Goal: Task Accomplishment & Management: Manage account settings

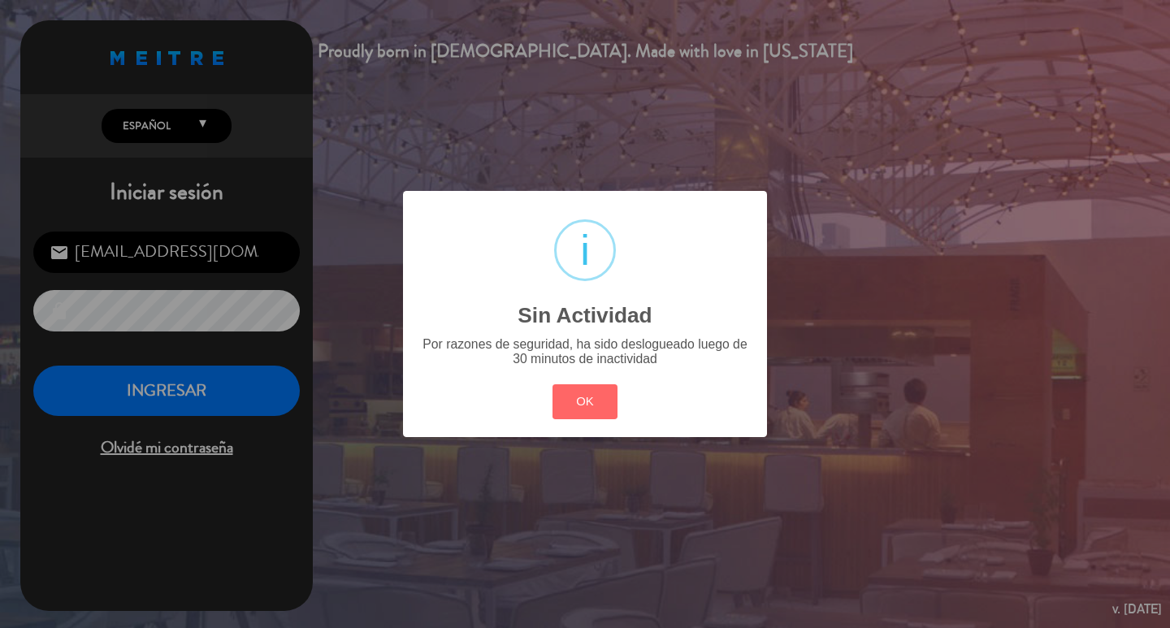
drag, startPoint x: 579, startPoint y: 423, endPoint x: 237, endPoint y: 373, distance: 345.6
click at [574, 419] on button "OK" at bounding box center [585, 401] width 66 height 35
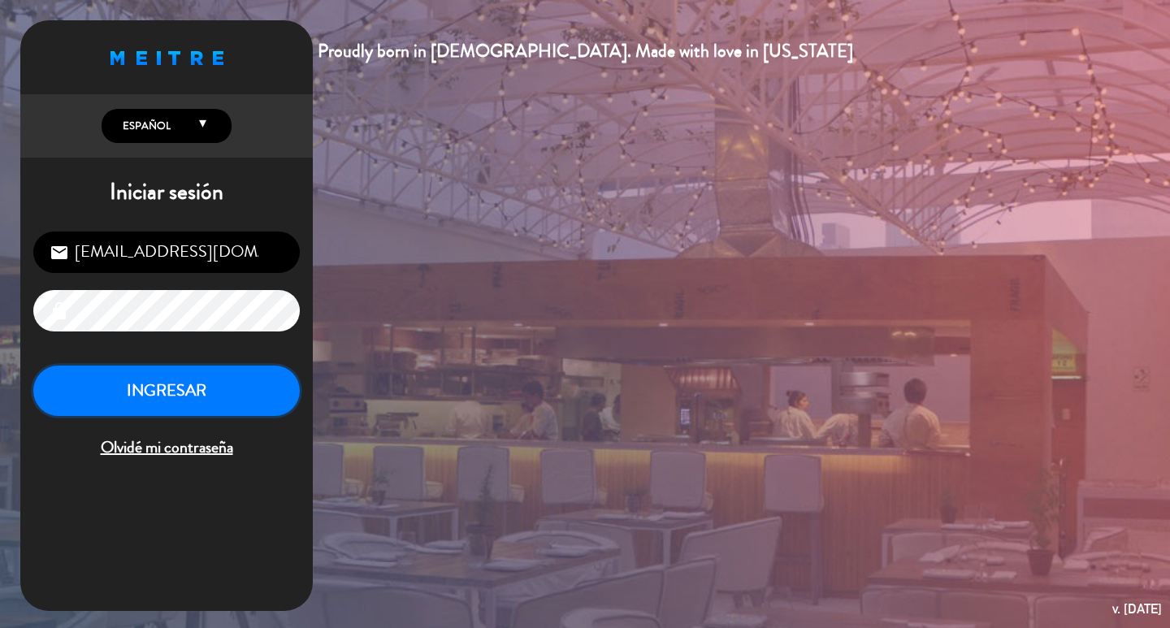
click at [256, 400] on button "INGRESAR" at bounding box center [166, 391] width 266 height 51
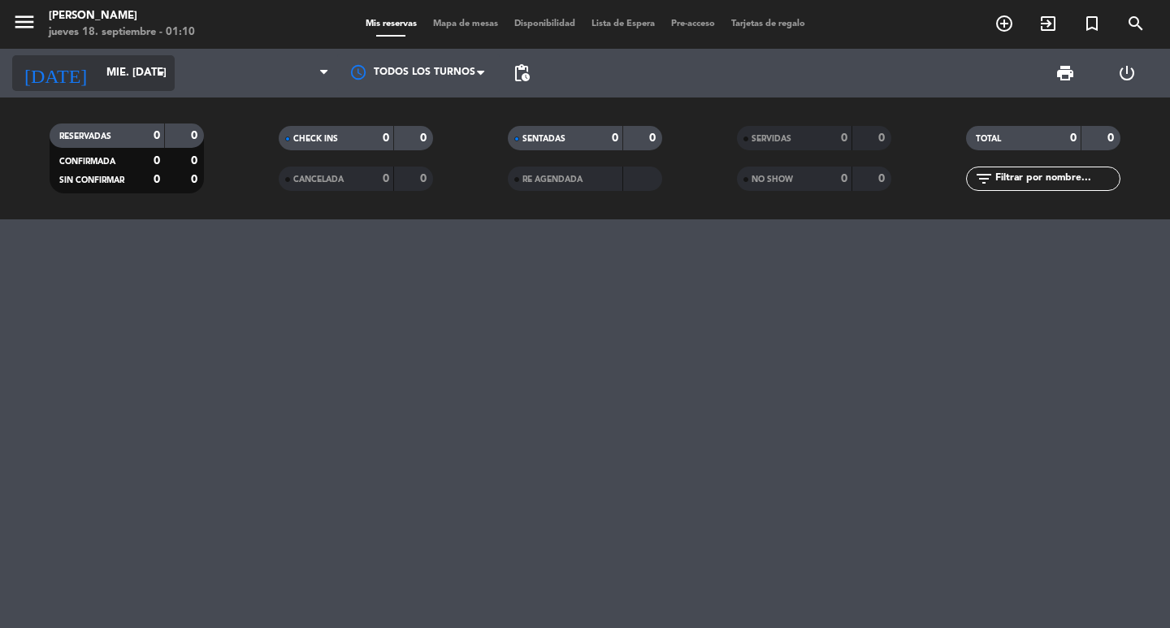
click at [145, 67] on input "mié. [DATE]" at bounding box center [169, 72] width 143 height 29
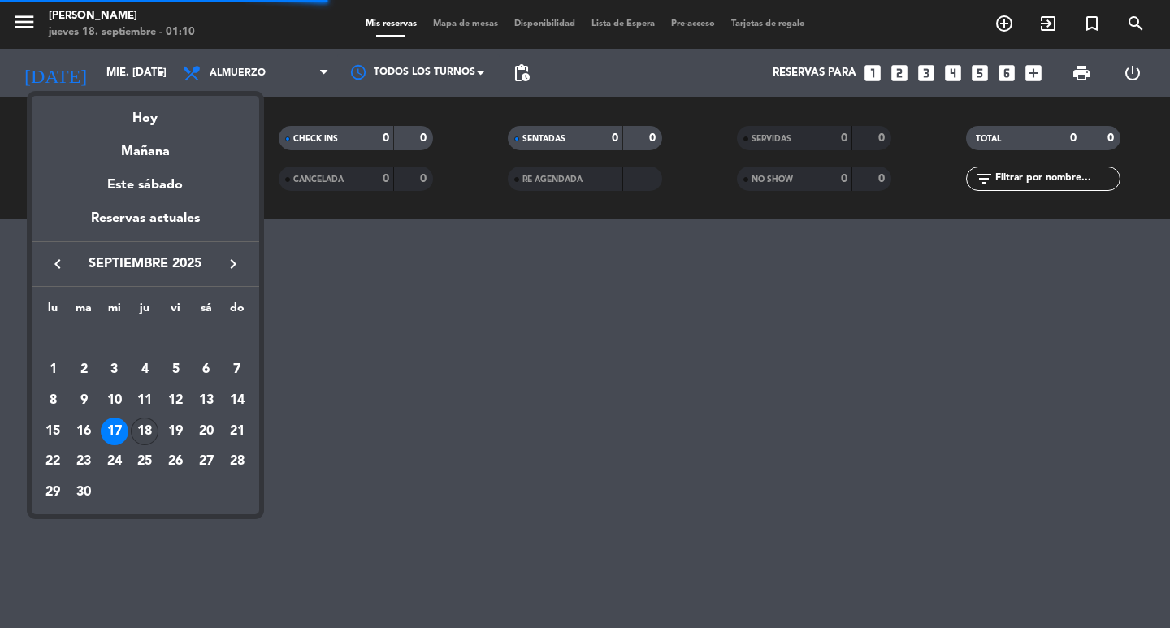
click at [138, 433] on div "18" at bounding box center [145, 431] width 28 height 28
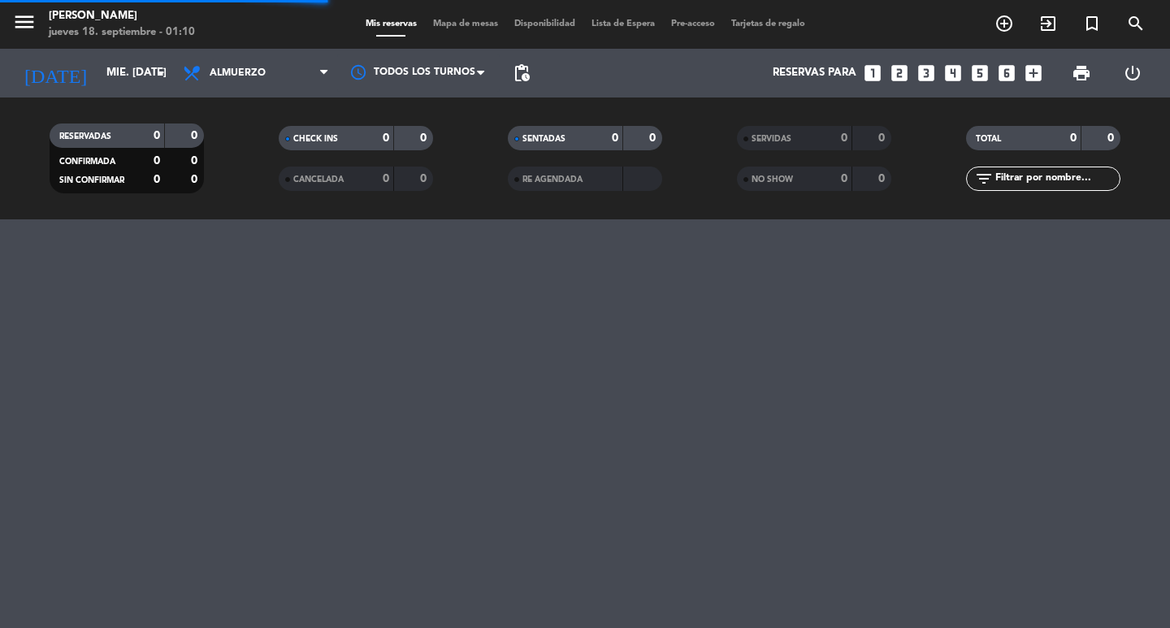
type input "[DEMOGRAPHIC_DATA] [DATE]"
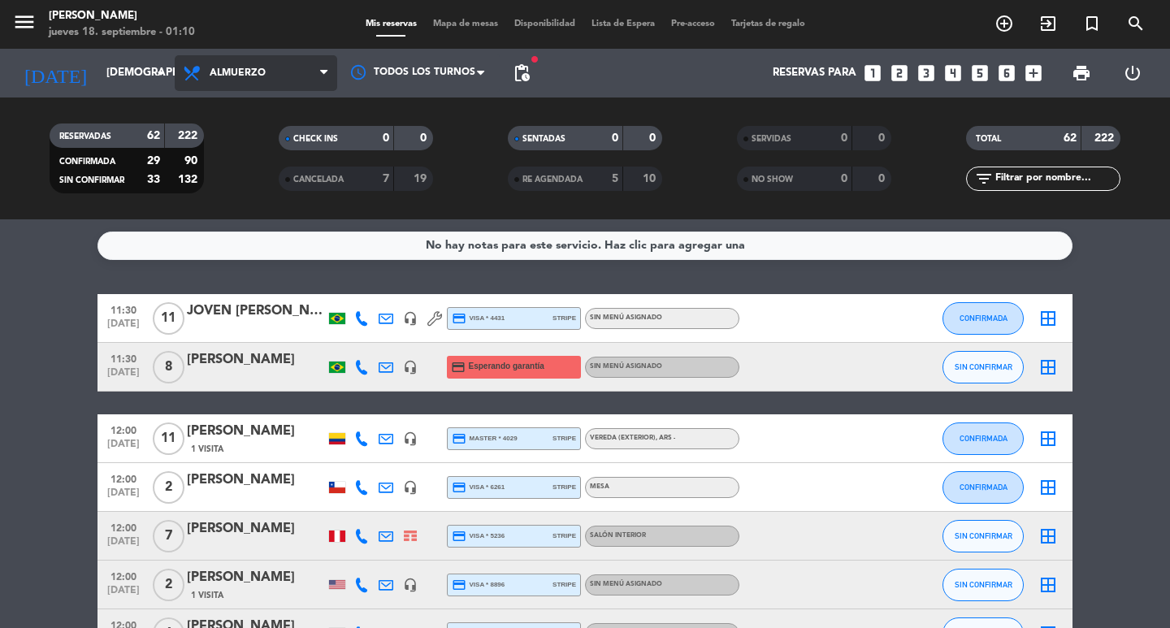
click at [246, 84] on span "Almuerzo" at bounding box center [256, 73] width 162 height 36
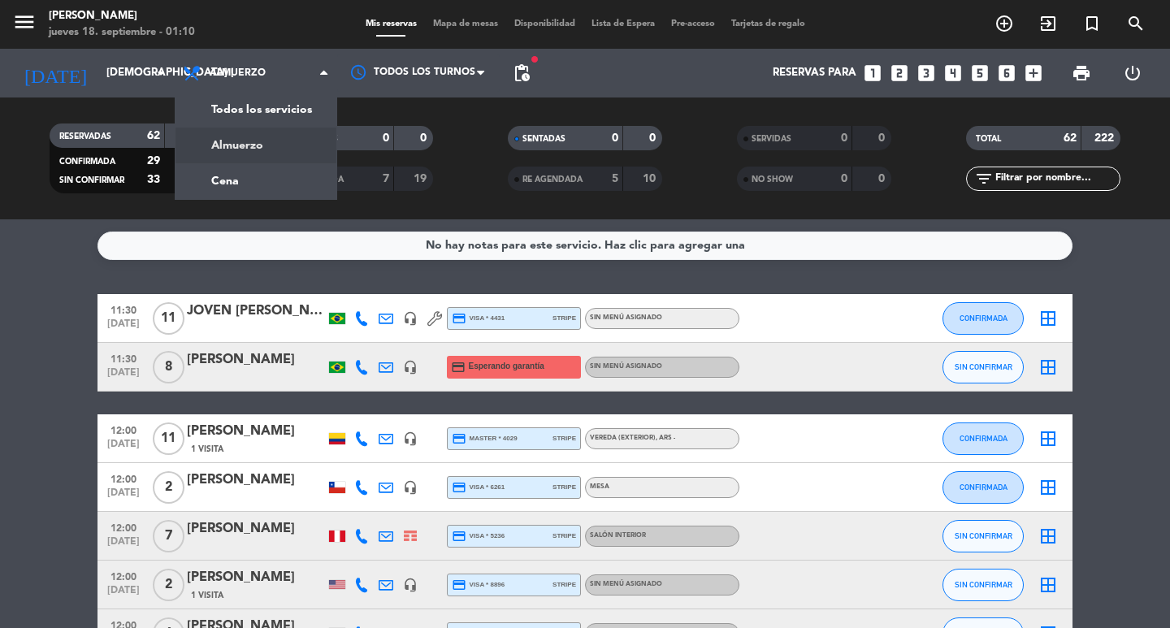
click at [252, 203] on div "RESERVADAS 62 222 CONFIRMADA 29 90 SIN CONFIRMAR 33 132 CHECK INS 0 0 CANCELADA…" at bounding box center [585, 158] width 1170 height 122
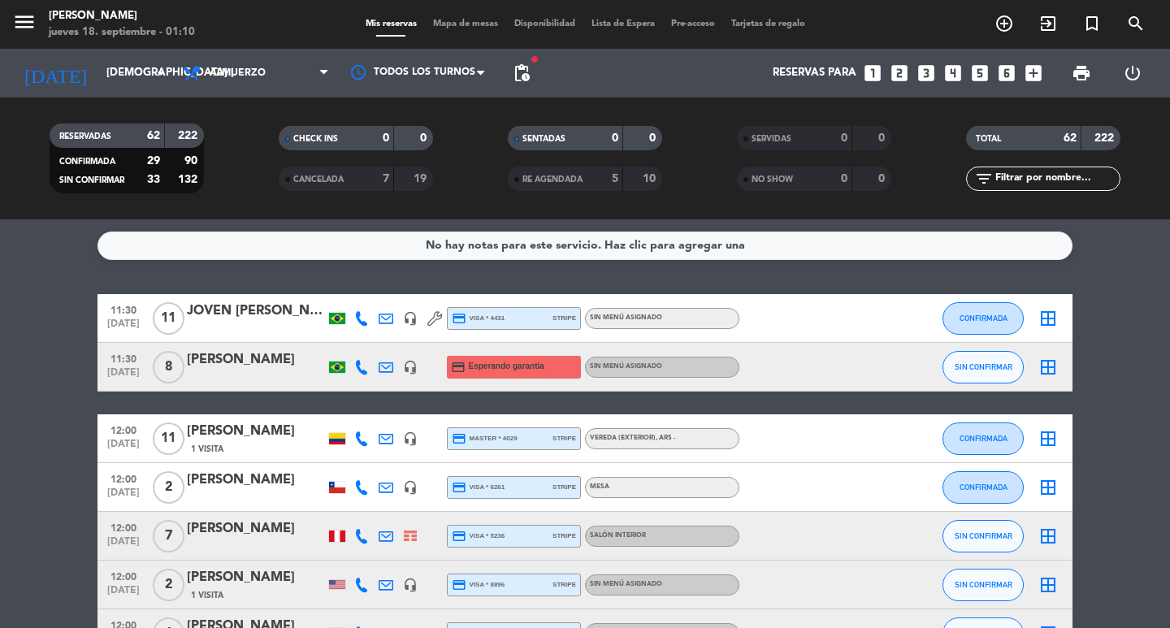
click at [236, 93] on div "Todos los servicios Almuerzo Cena Almuerzo Todos los servicios Almuerzo Cena" at bounding box center [256, 73] width 162 height 49
click at [236, 78] on span "Almuerzo" at bounding box center [238, 72] width 56 height 11
click at [263, 171] on div "menu [PERSON_NAME] 18. septiembre - 01:10 Mis reservas Mapa de mesas Disponibil…" at bounding box center [585, 109] width 1170 height 219
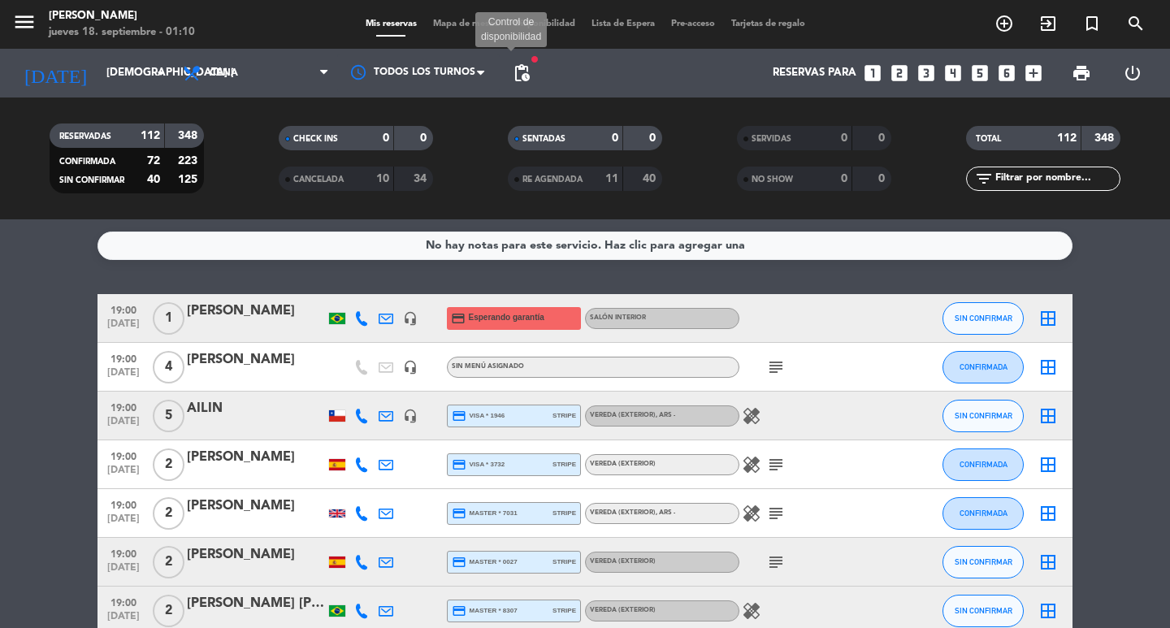
click at [522, 70] on span "pending_actions" at bounding box center [521, 72] width 19 height 19
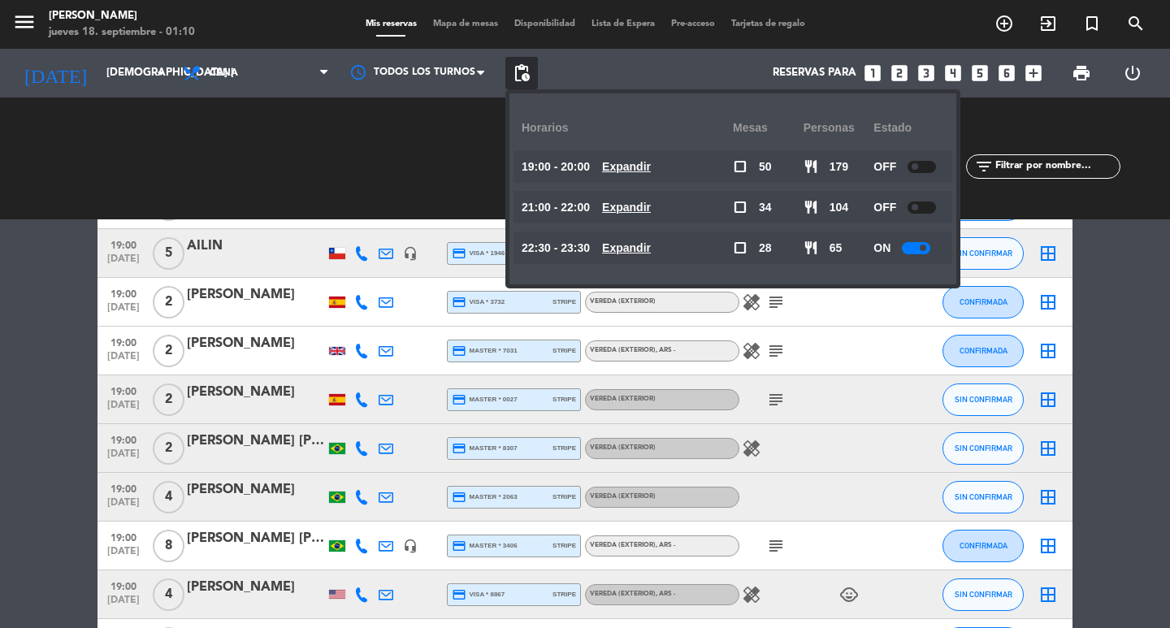
scroll to position [325, 0]
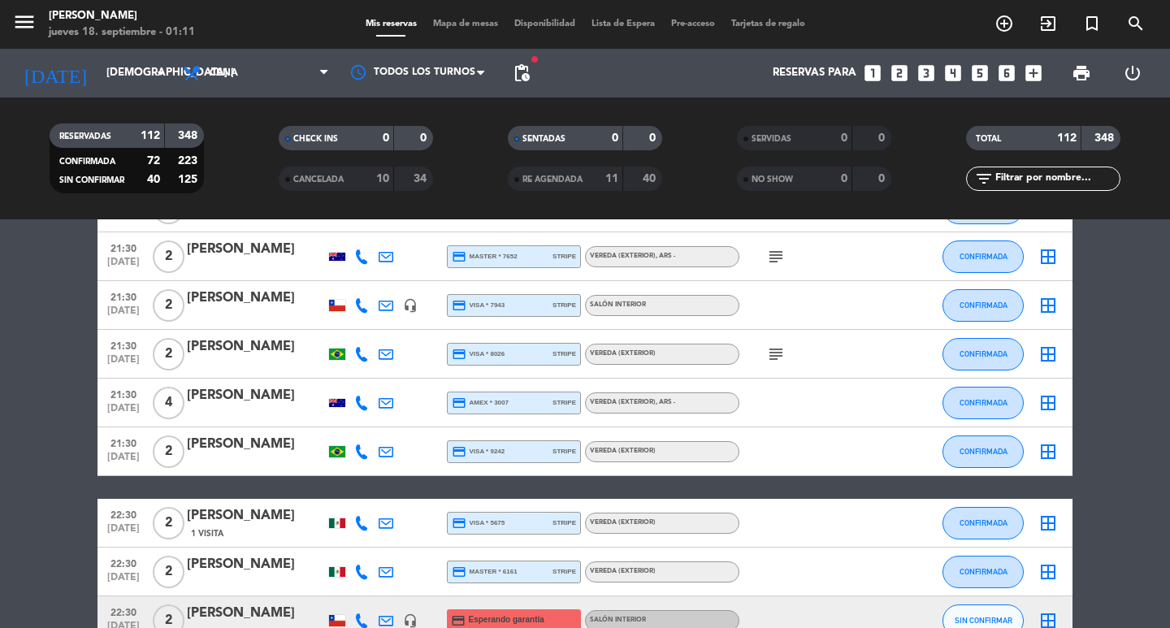
scroll to position [4143, 0]
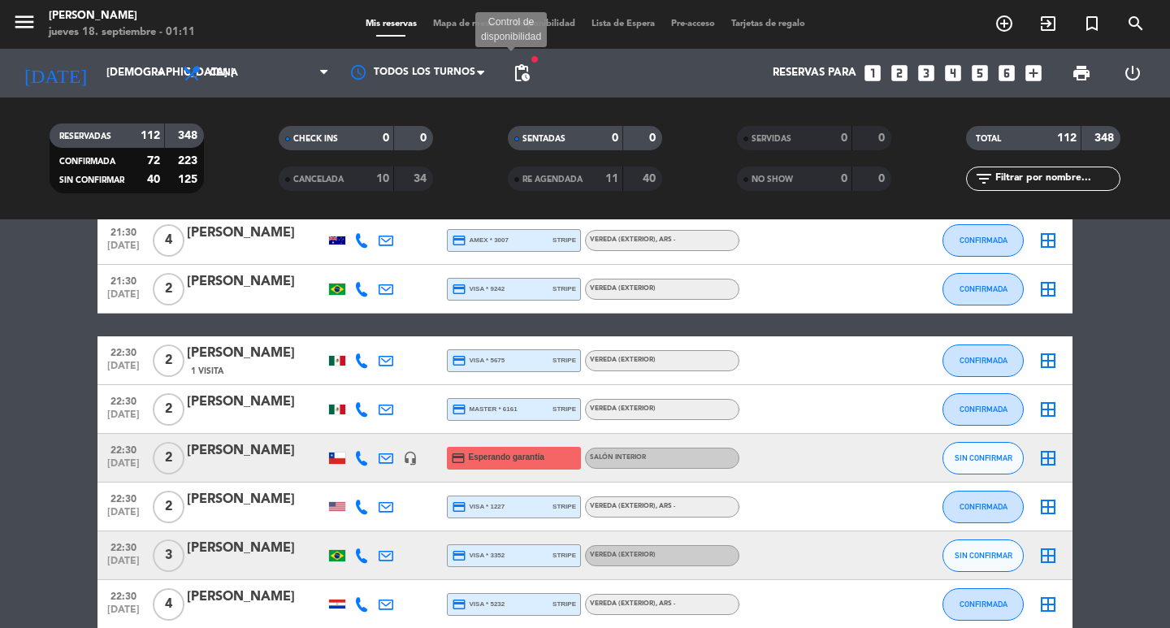
click at [531, 69] on span "pending_actions" at bounding box center [521, 72] width 19 height 19
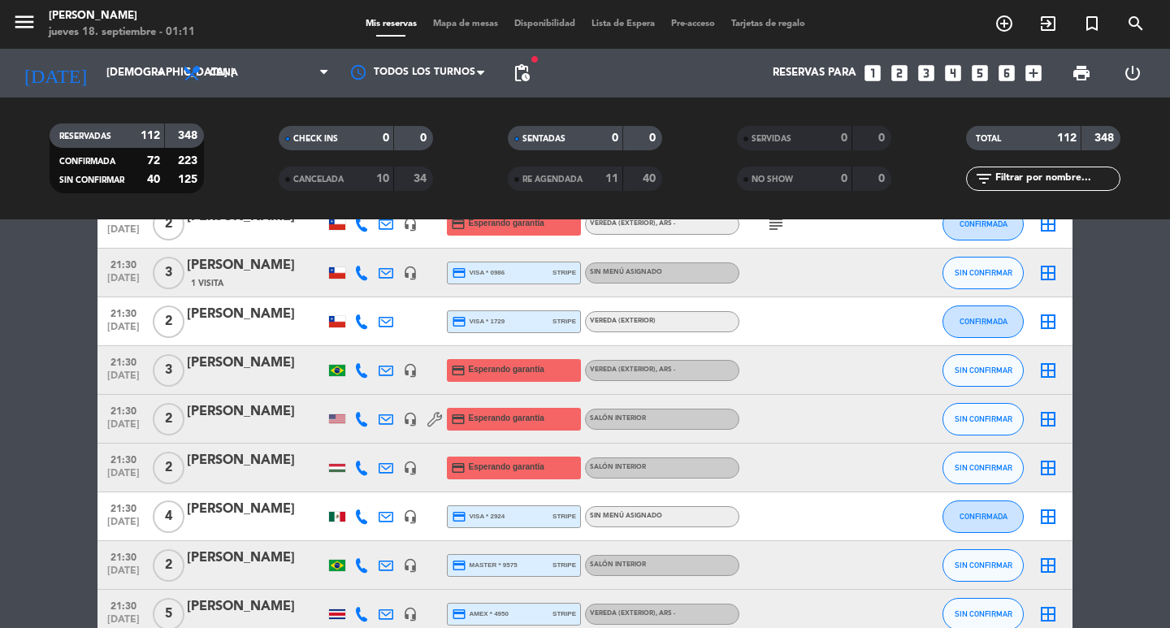
scroll to position [2762, 0]
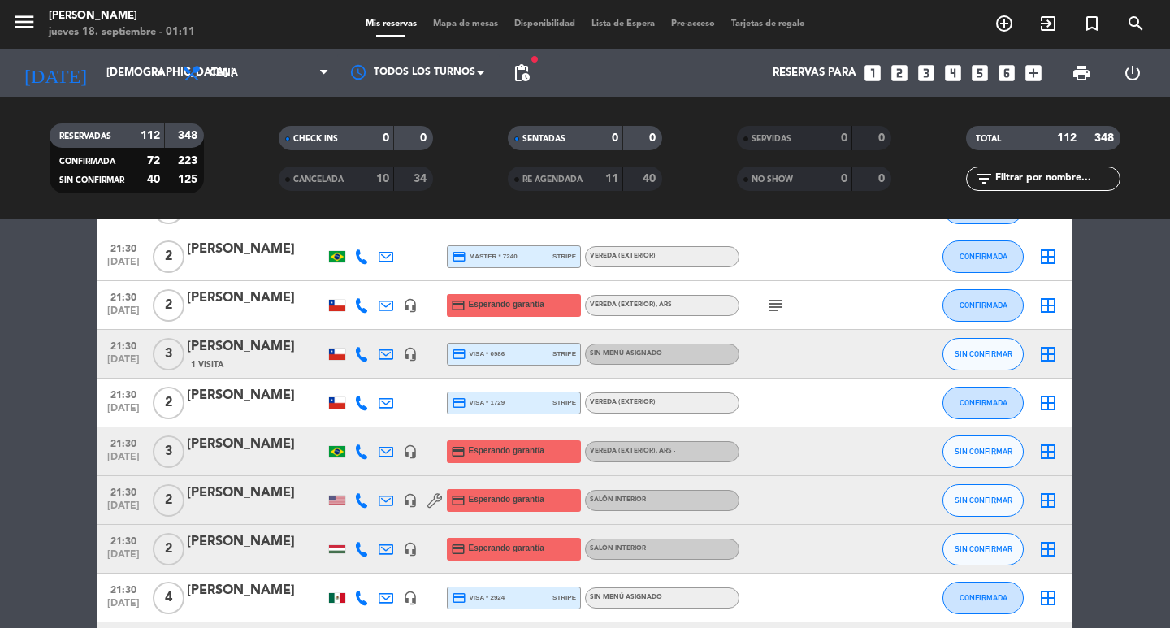
drag, startPoint x: 534, startPoint y: 78, endPoint x: 519, endPoint y: 69, distance: 17.1
click at [531, 76] on span "pending_actions" at bounding box center [521, 73] width 32 height 32
click at [519, 68] on span "pending_actions" at bounding box center [521, 72] width 19 height 19
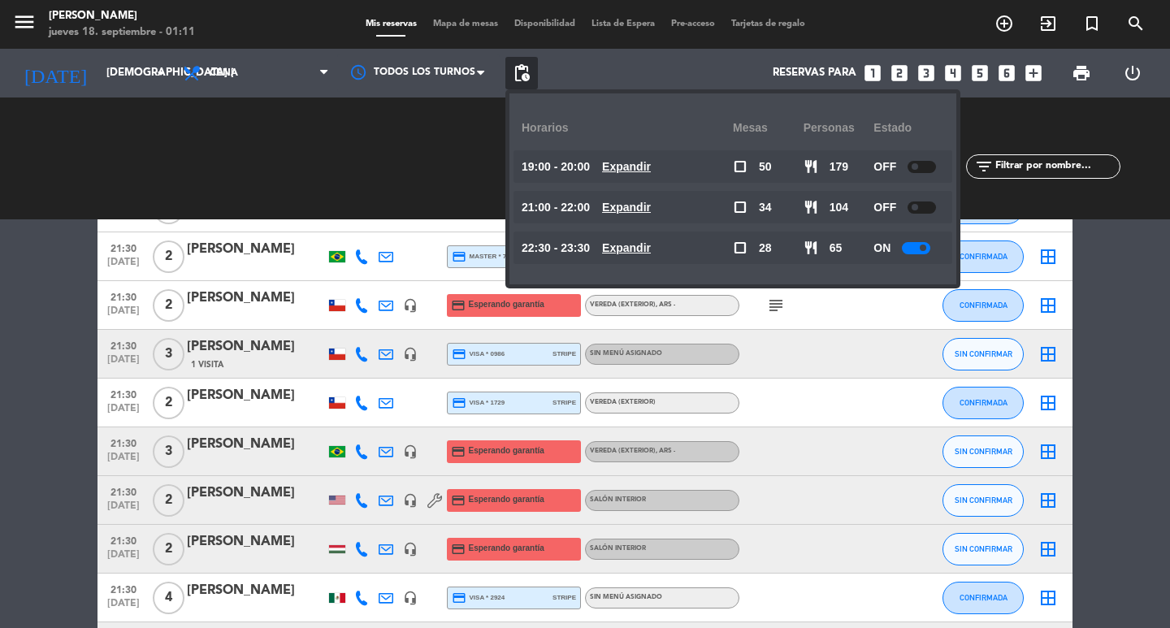
click at [651, 204] on u "Expandir" at bounding box center [626, 207] width 49 height 13
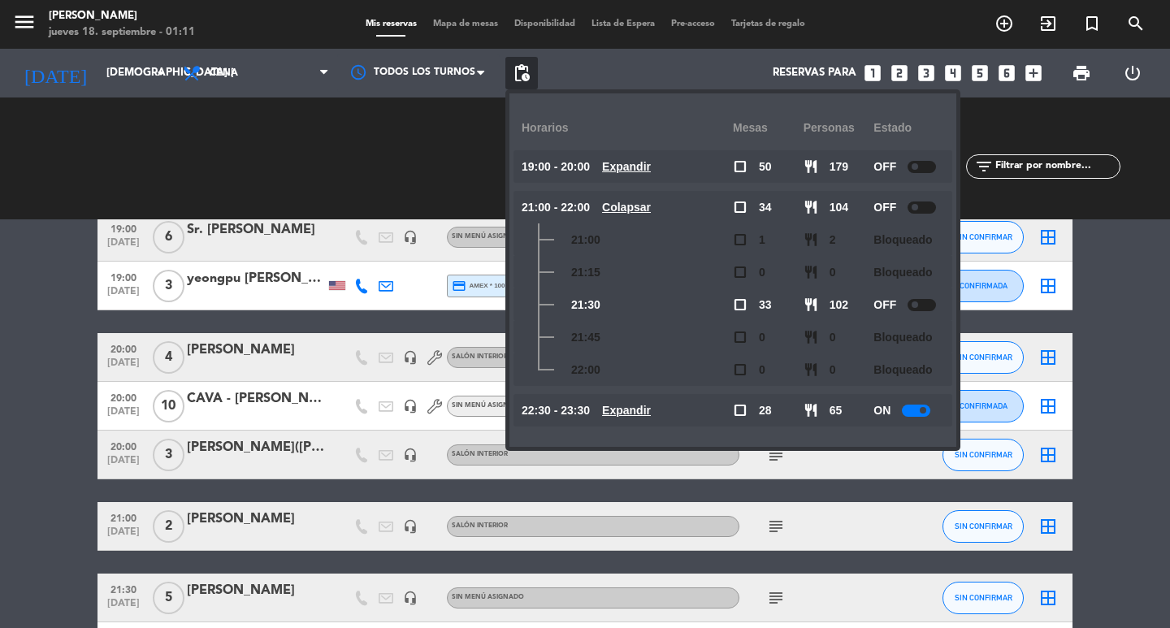
scroll to position [2112, 0]
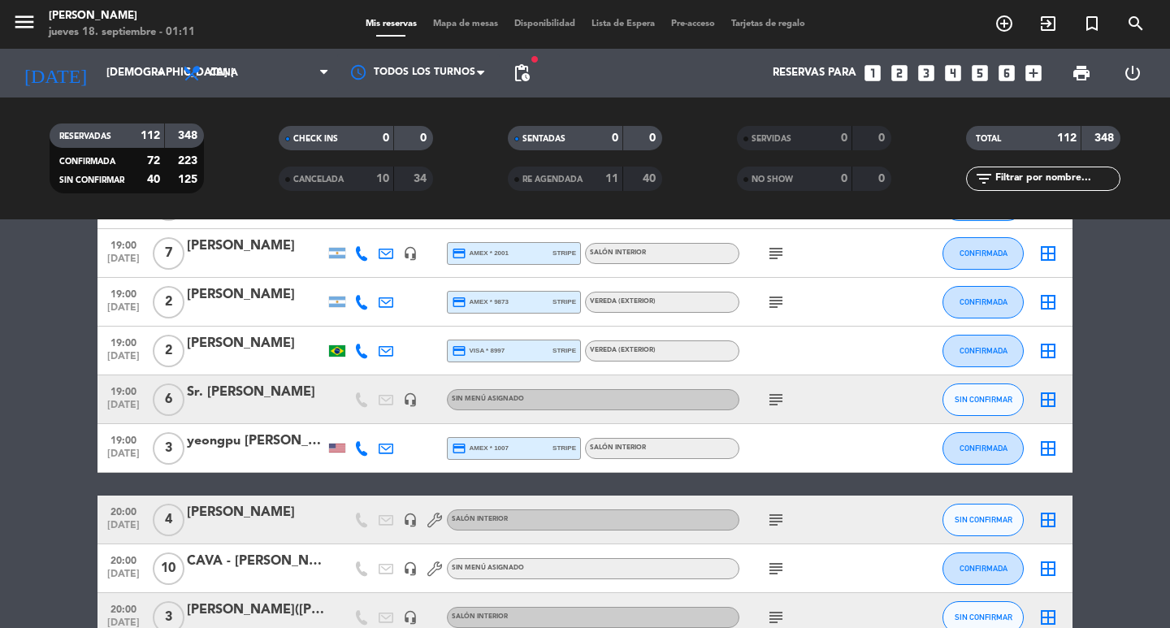
scroll to position [2031, 0]
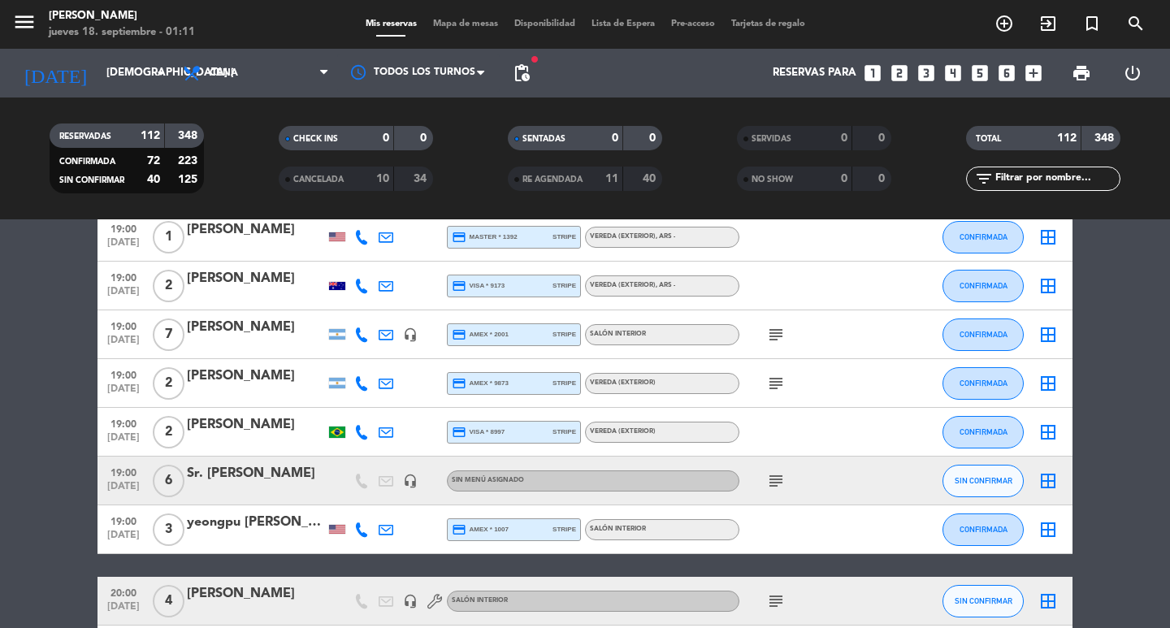
click at [774, 499] on div "subject" at bounding box center [812, 480] width 146 height 48
click at [773, 491] on icon "subject" at bounding box center [775, 480] width 19 height 19
click at [765, 339] on span "subject" at bounding box center [776, 334] width 24 height 19
click at [769, 343] on icon "subject" at bounding box center [775, 334] width 19 height 19
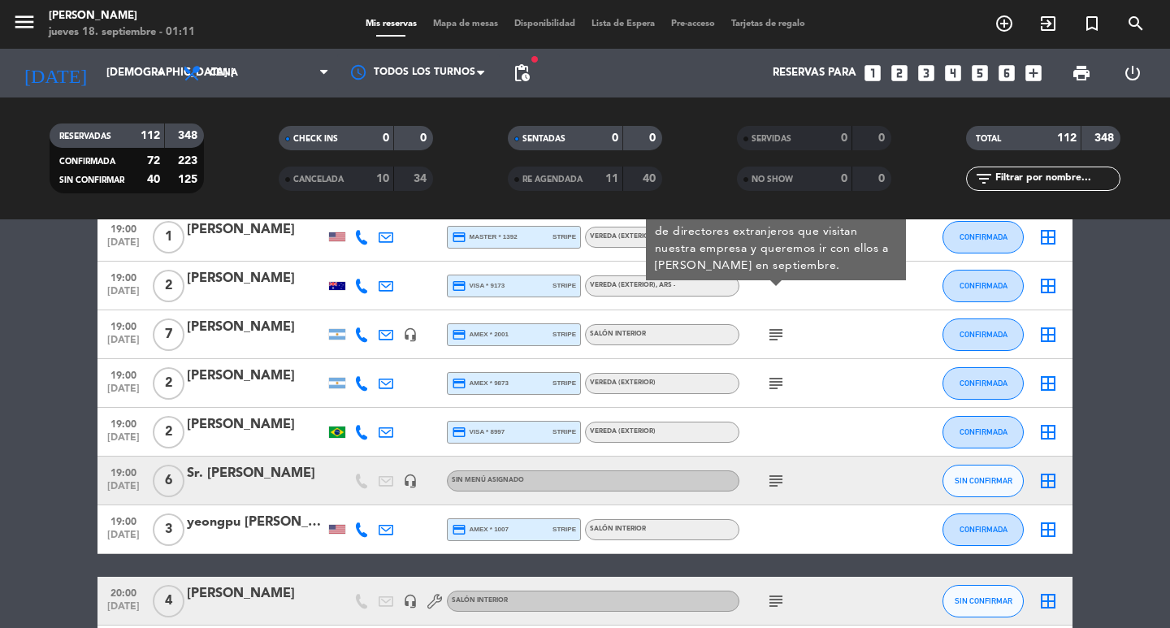
click at [173, 336] on span "7" at bounding box center [169, 334] width 32 height 32
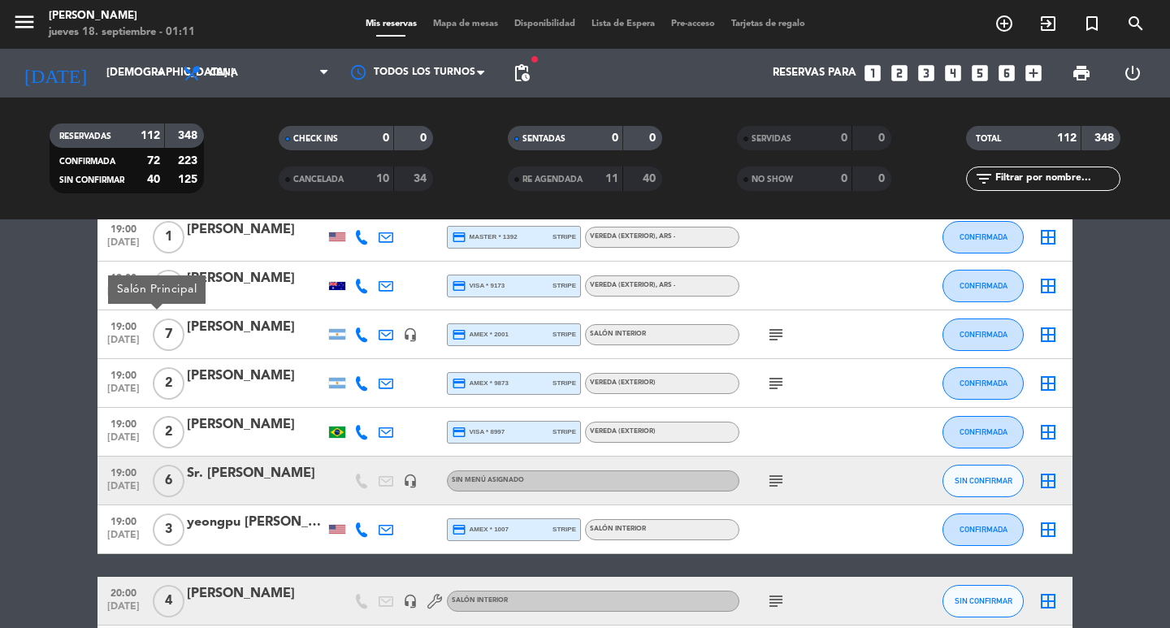
scroll to position [1949, 0]
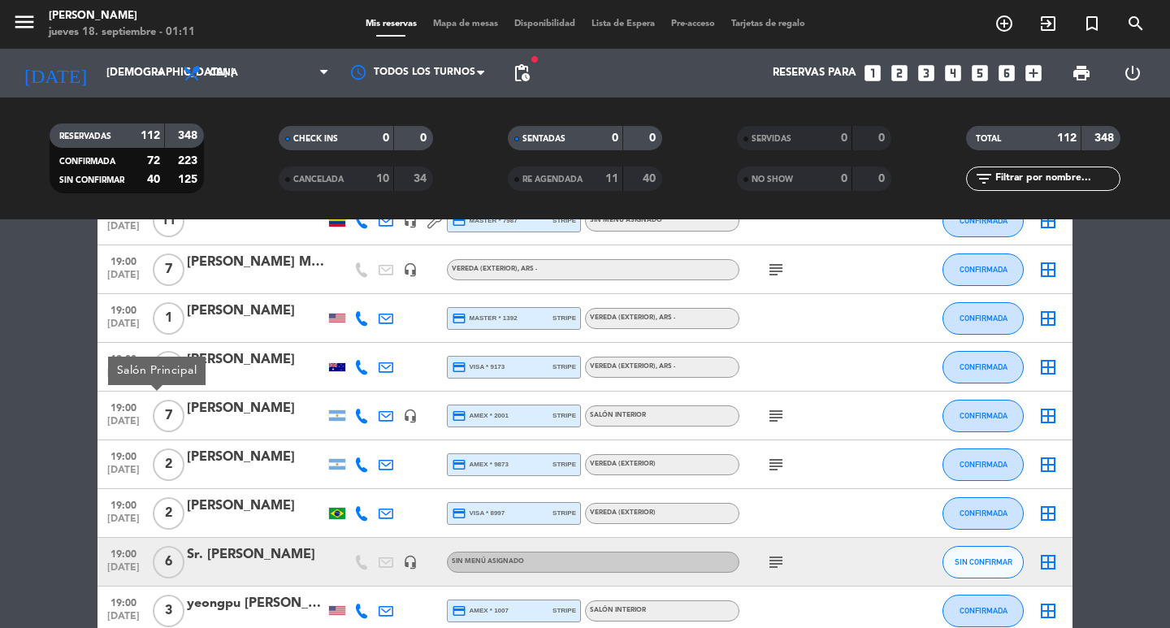
click at [772, 273] on icon "subject" at bounding box center [775, 269] width 19 height 19
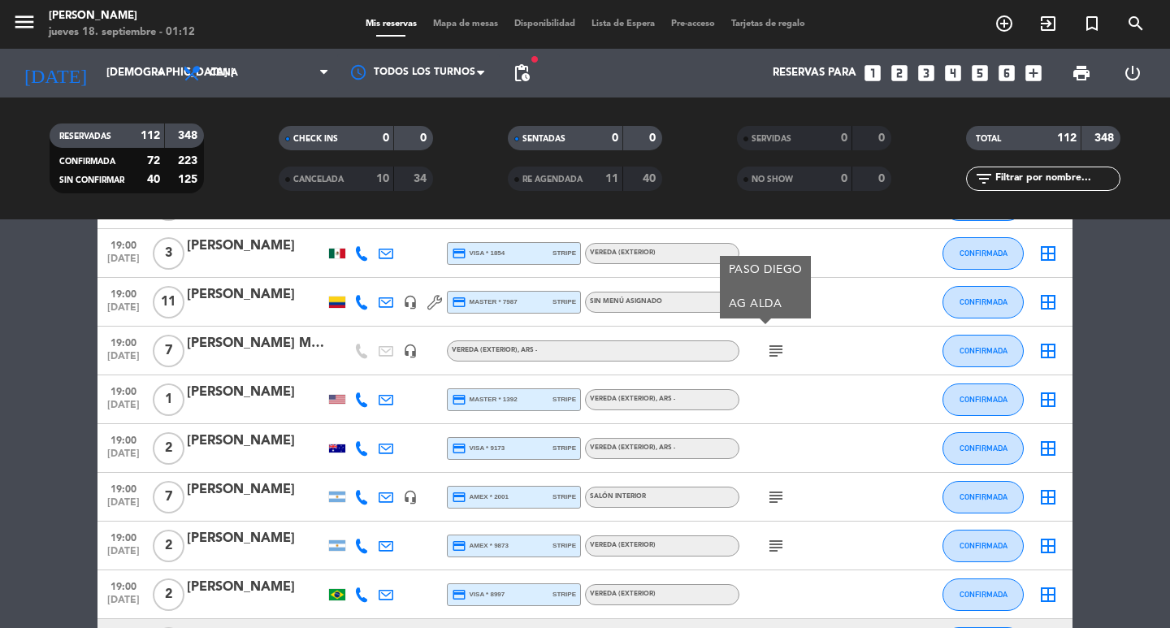
click at [166, 313] on span "11" at bounding box center [169, 302] width 32 height 32
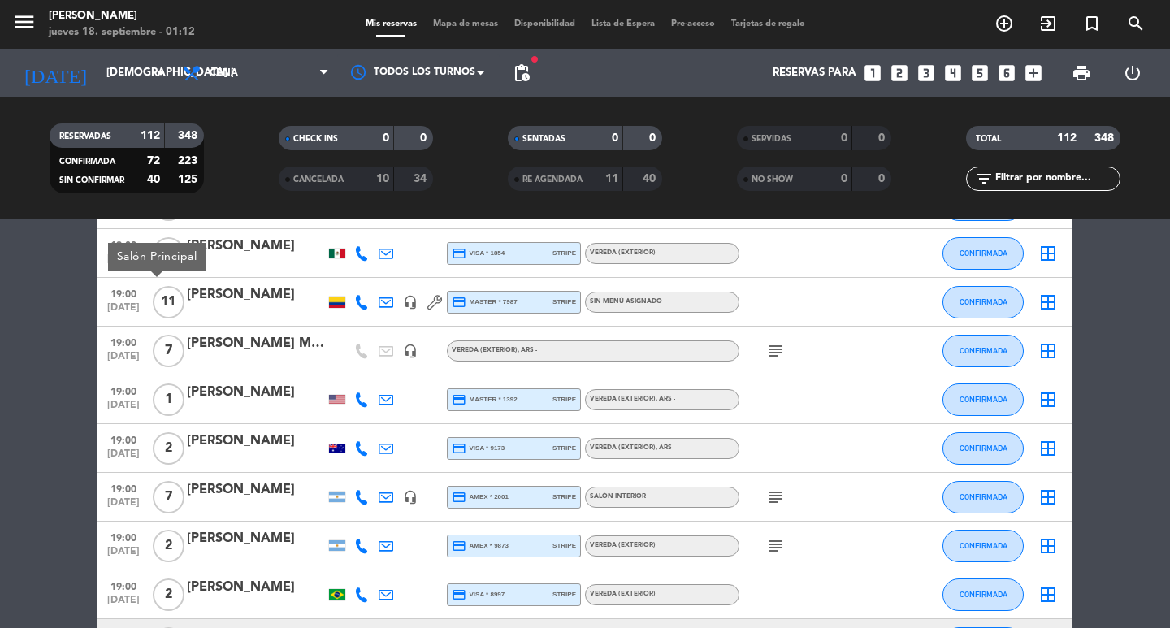
click at [164, 308] on span "11" at bounding box center [169, 302] width 32 height 32
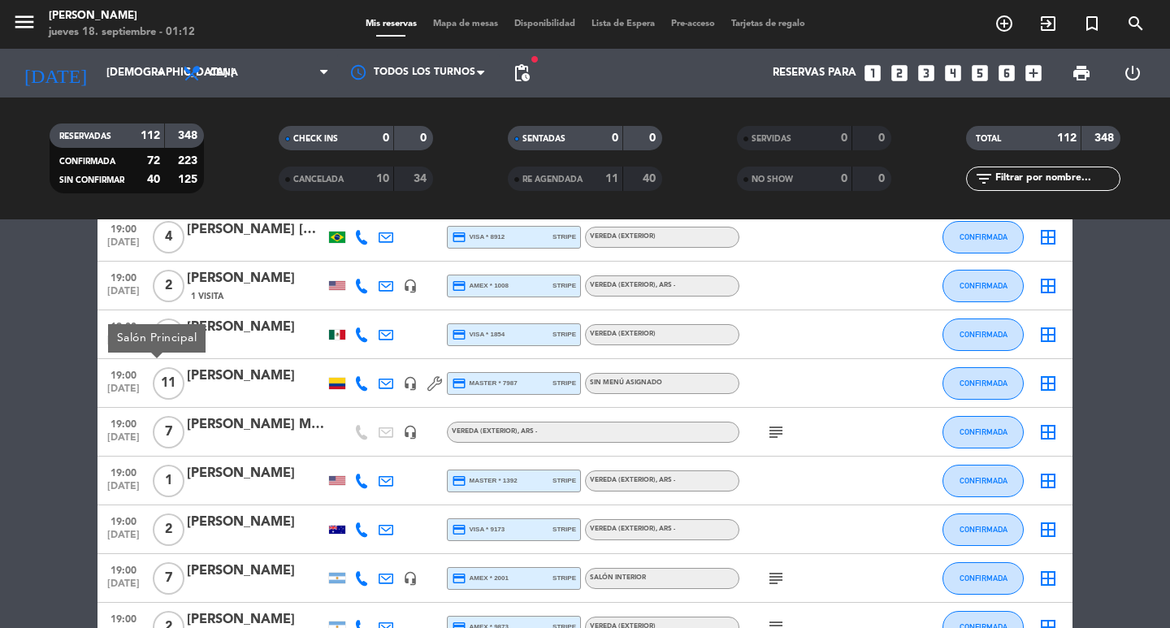
click at [779, 442] on icon "subject" at bounding box center [775, 431] width 19 height 19
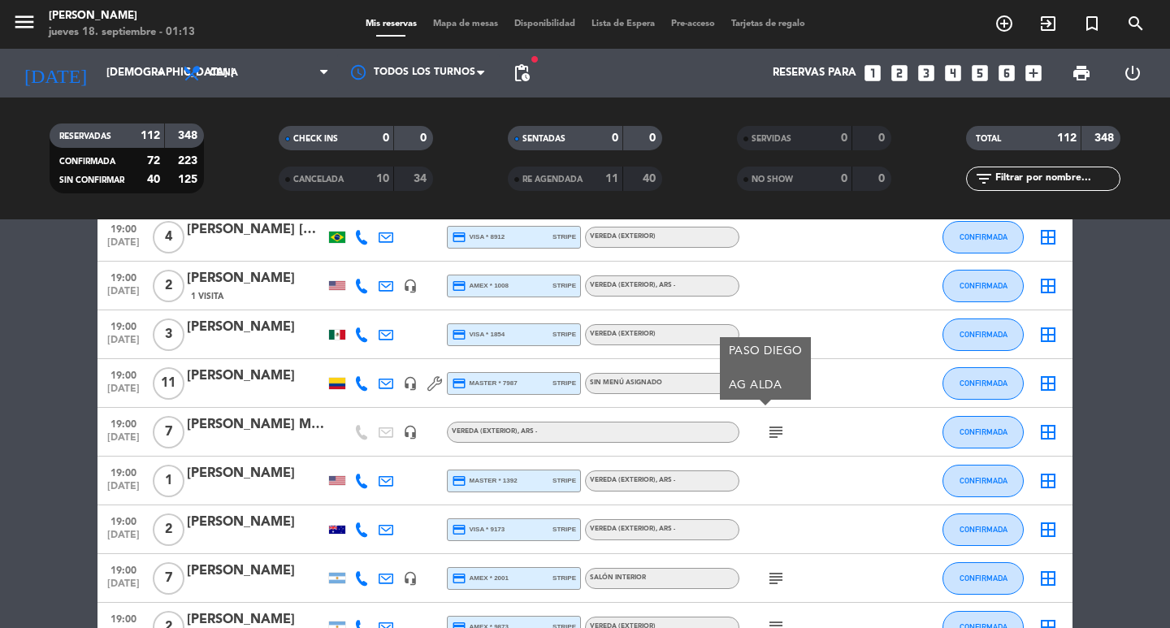
scroll to position [1868, 0]
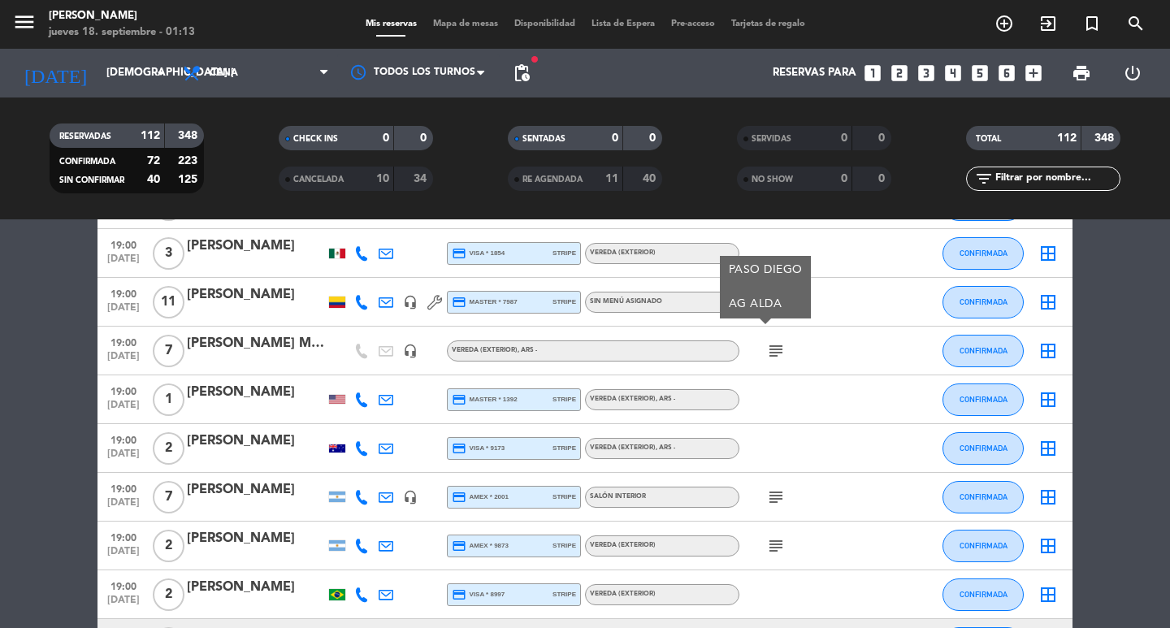
click at [777, 507] on icon "subject" at bounding box center [775, 496] width 19 height 19
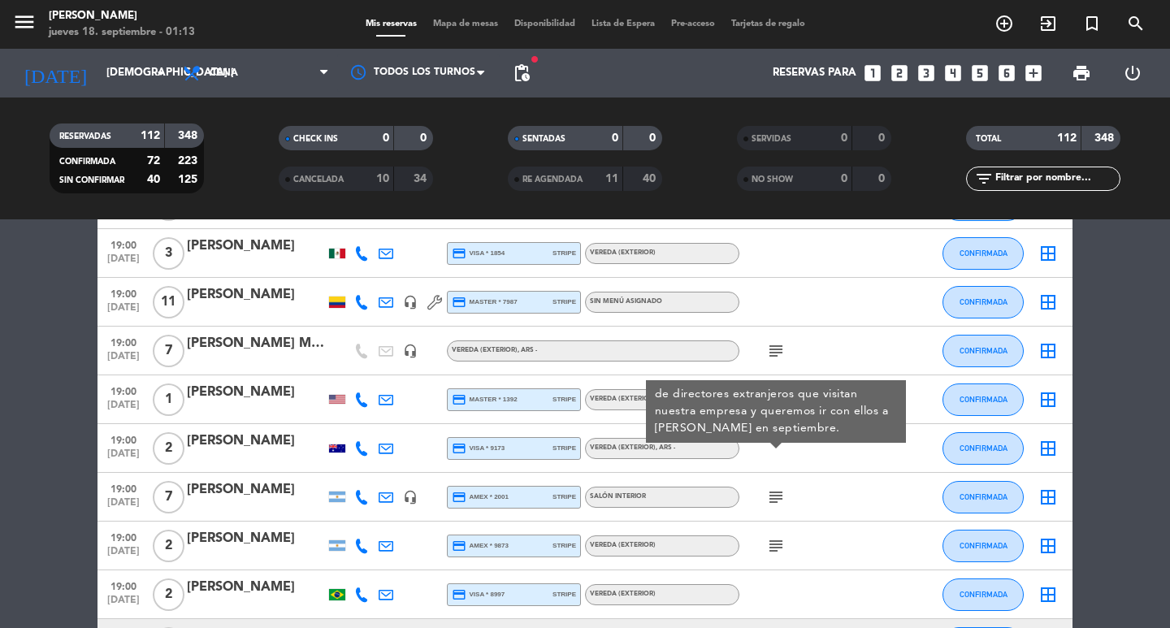
scroll to position [2193, 0]
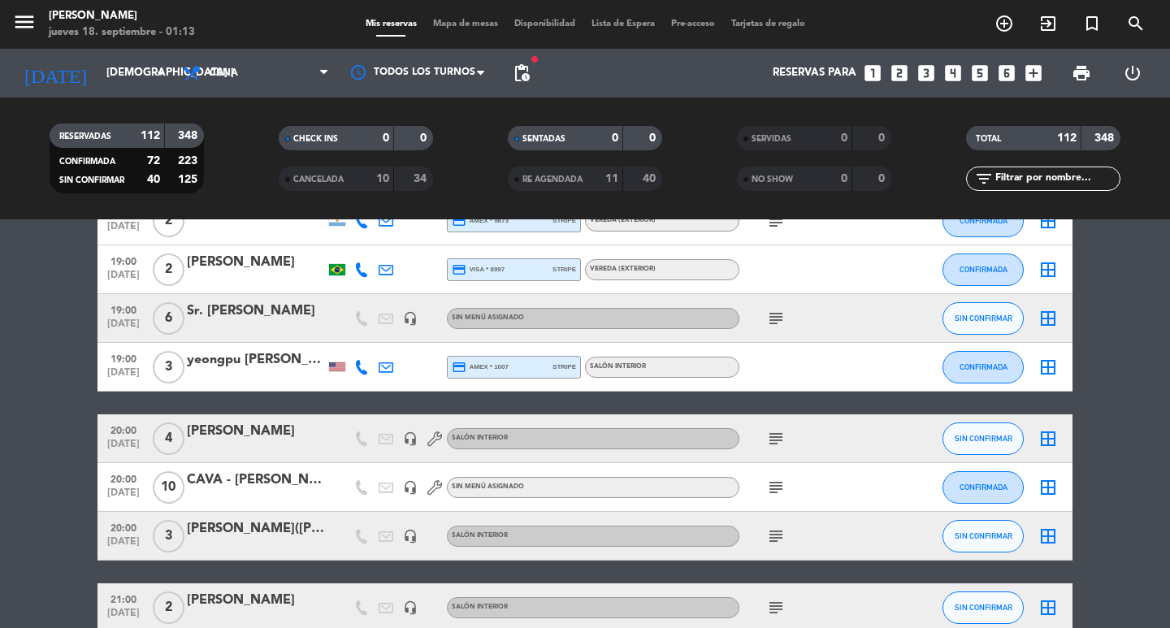
click at [781, 448] on icon "subject" at bounding box center [775, 438] width 19 height 19
click at [769, 546] on icon "subject" at bounding box center [775, 535] width 19 height 19
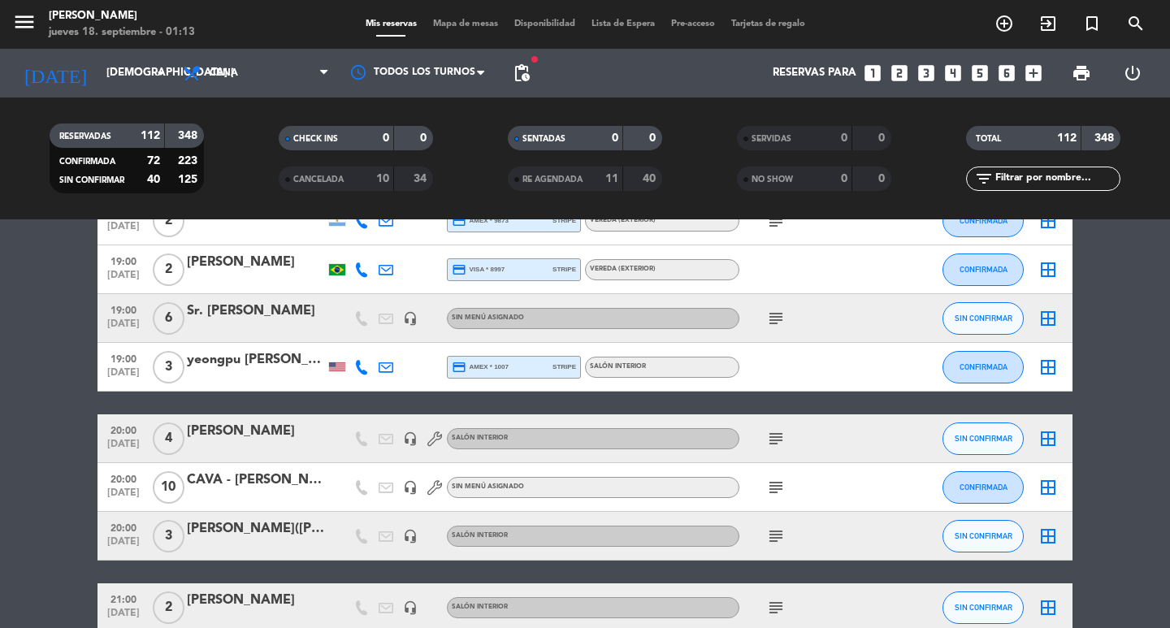
scroll to position [2356, 0]
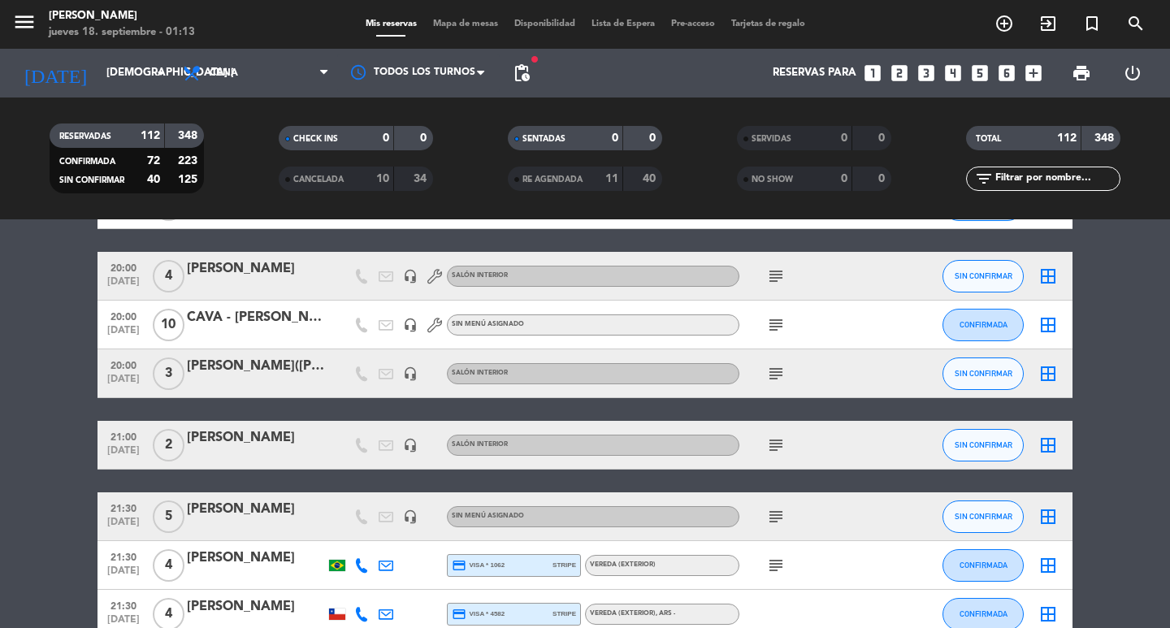
click at [780, 455] on icon "subject" at bounding box center [775, 444] width 19 height 19
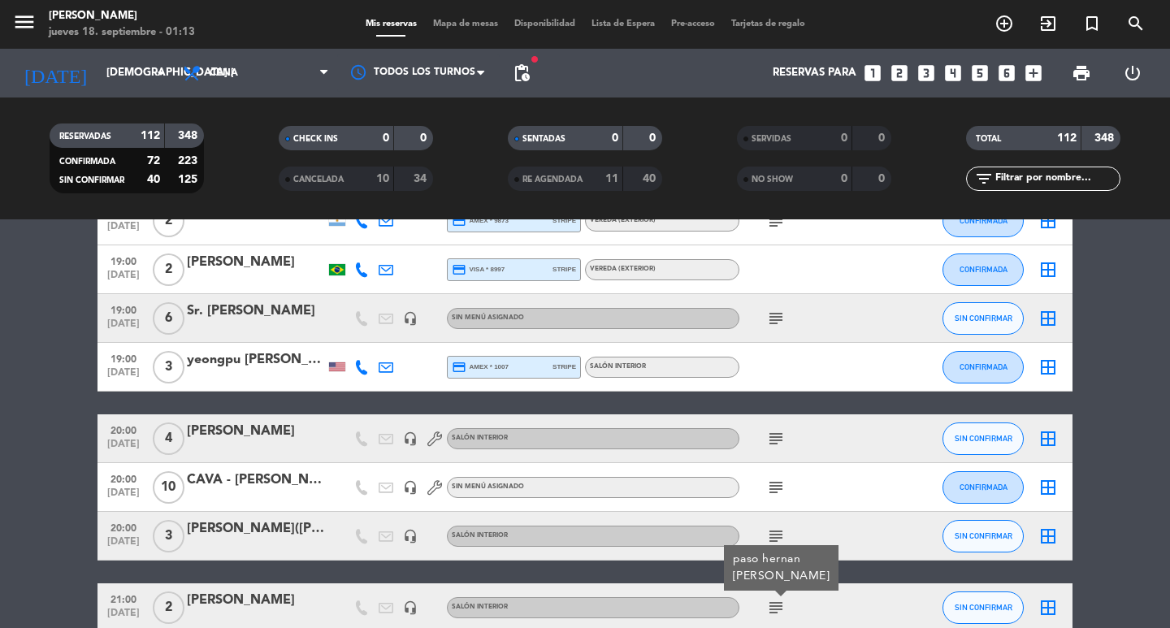
scroll to position [2031, 0]
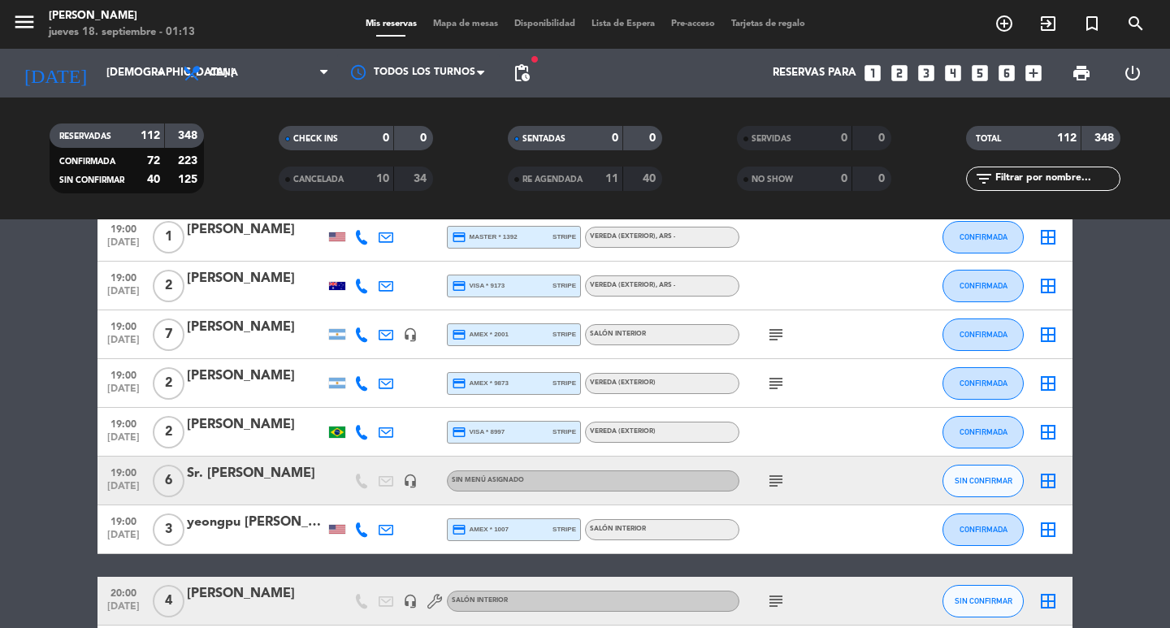
click at [779, 491] on icon "subject" at bounding box center [775, 480] width 19 height 19
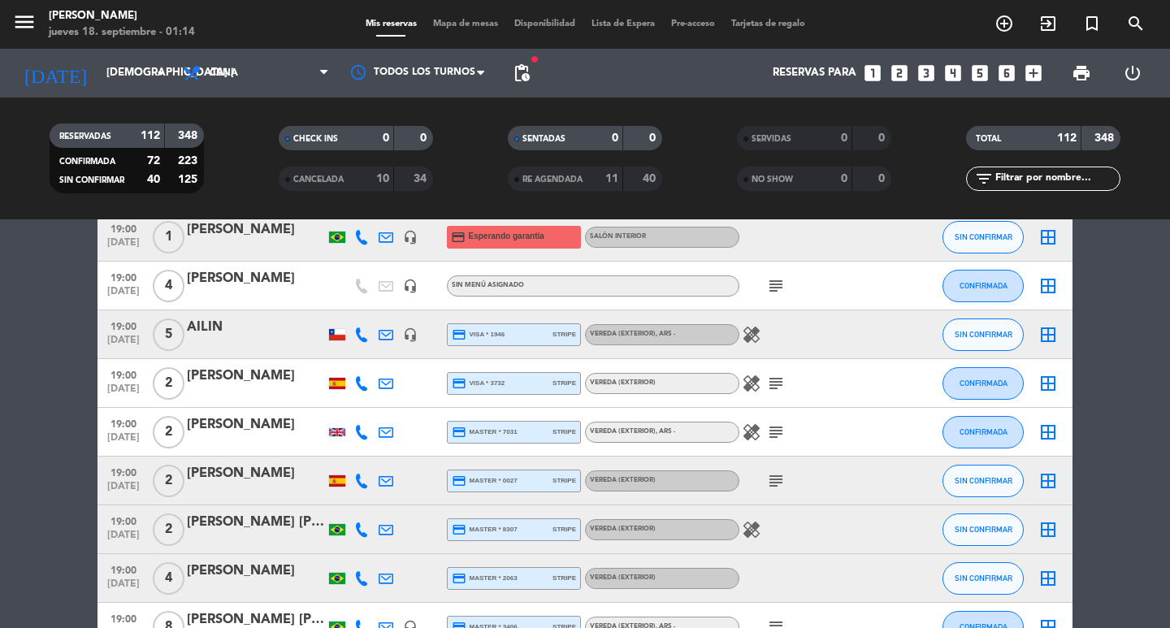
scroll to position [0, 0]
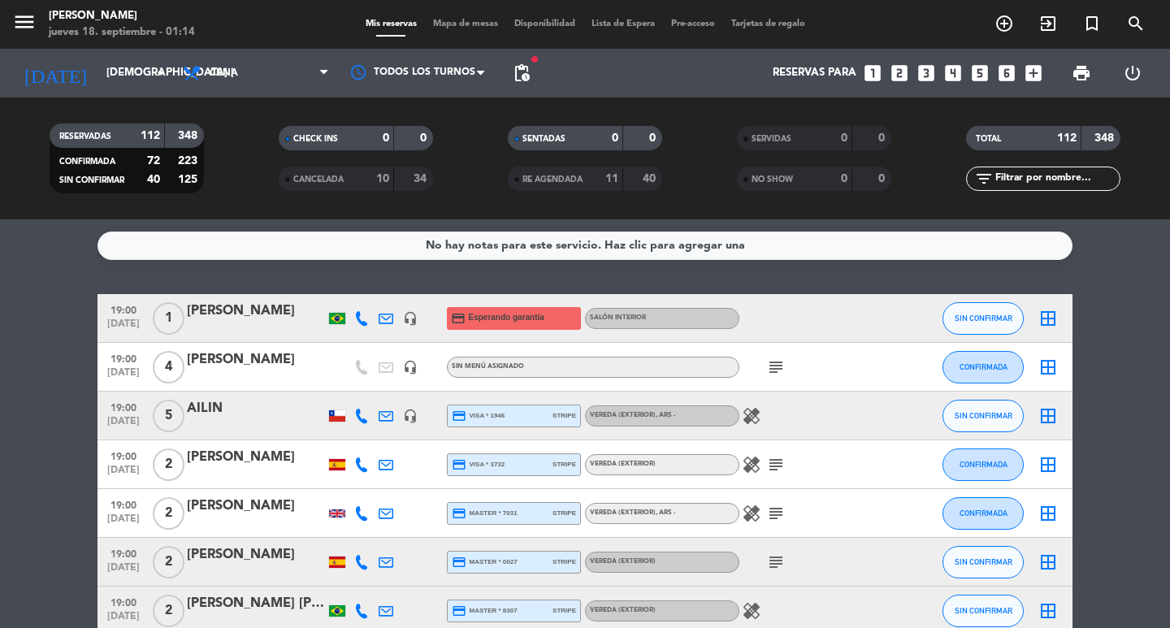
click at [782, 431] on div "healing" at bounding box center [812, 416] width 146 height 48
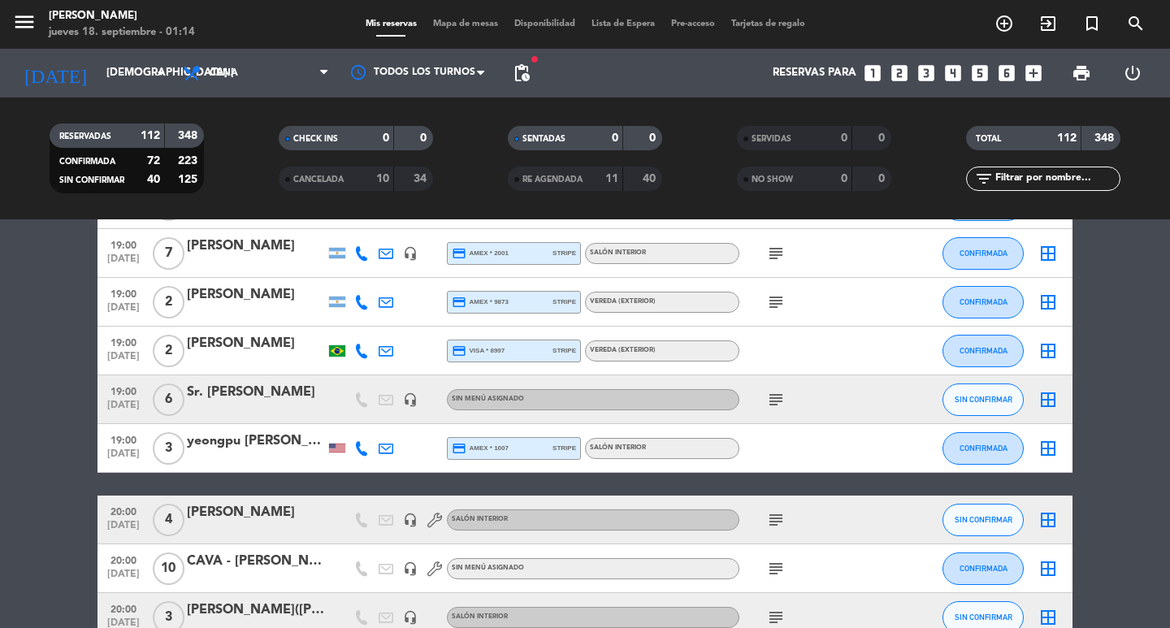
scroll to position [1868, 0]
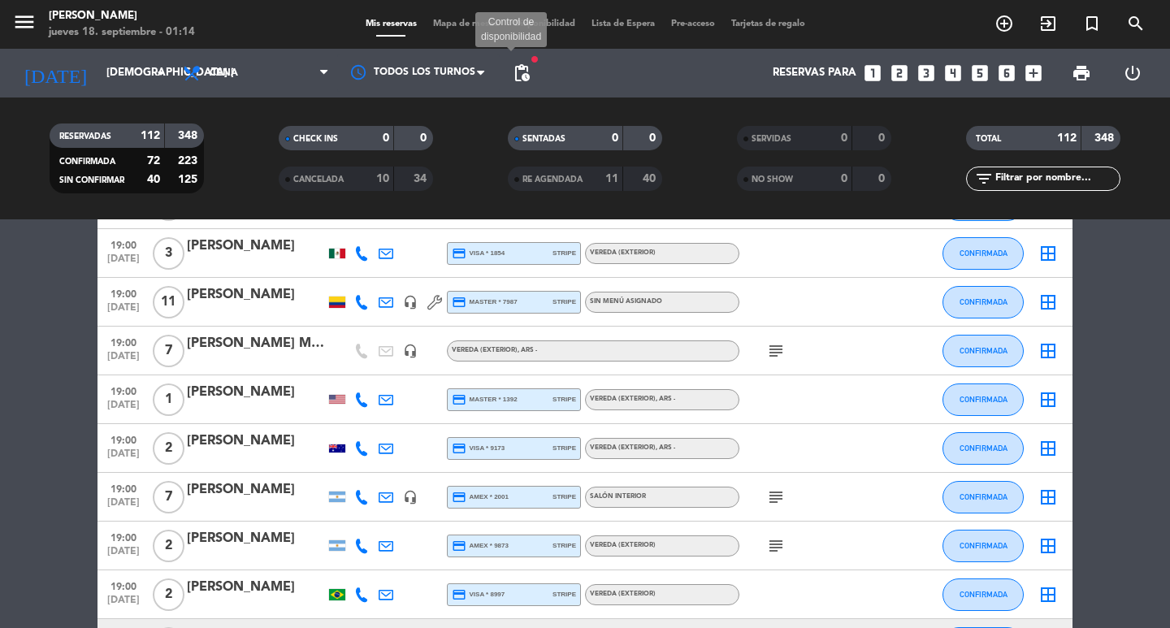
click at [515, 80] on span "pending_actions" at bounding box center [521, 72] width 19 height 19
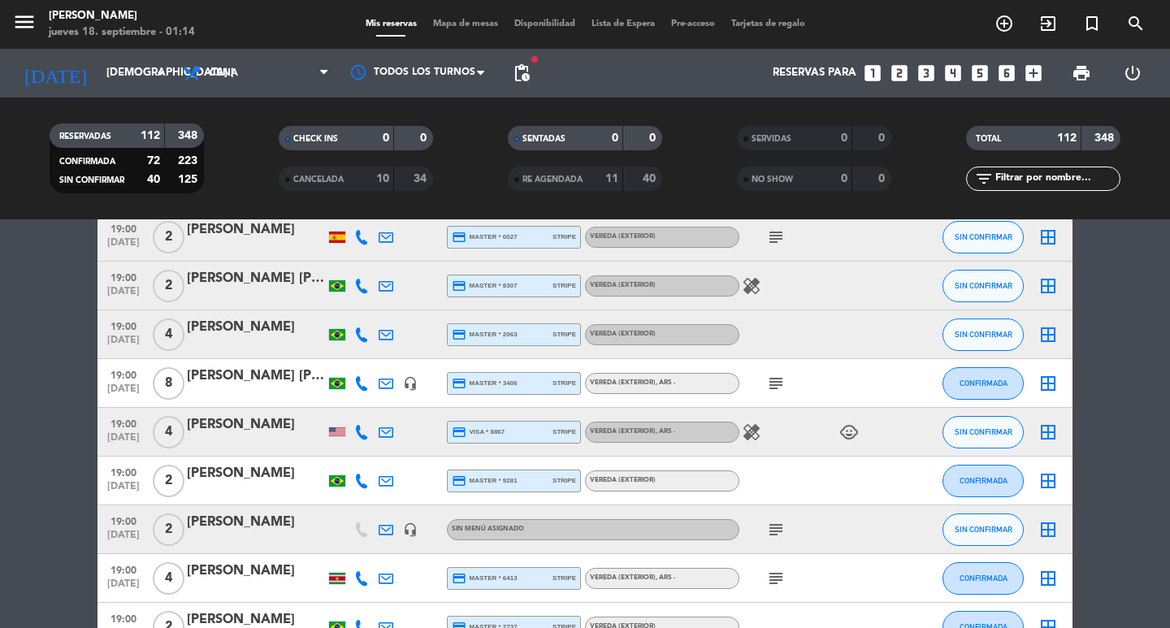
scroll to position [0, 0]
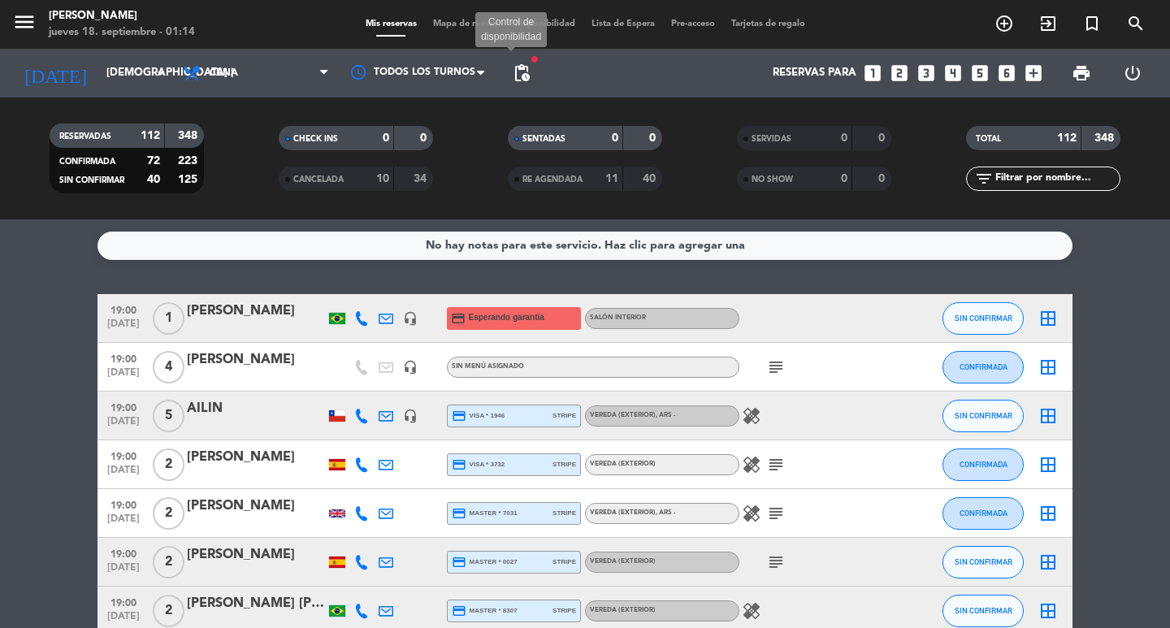
click at [527, 67] on span "pending_actions" at bounding box center [521, 72] width 19 height 19
